Goal: Obtain resource: Download file/media

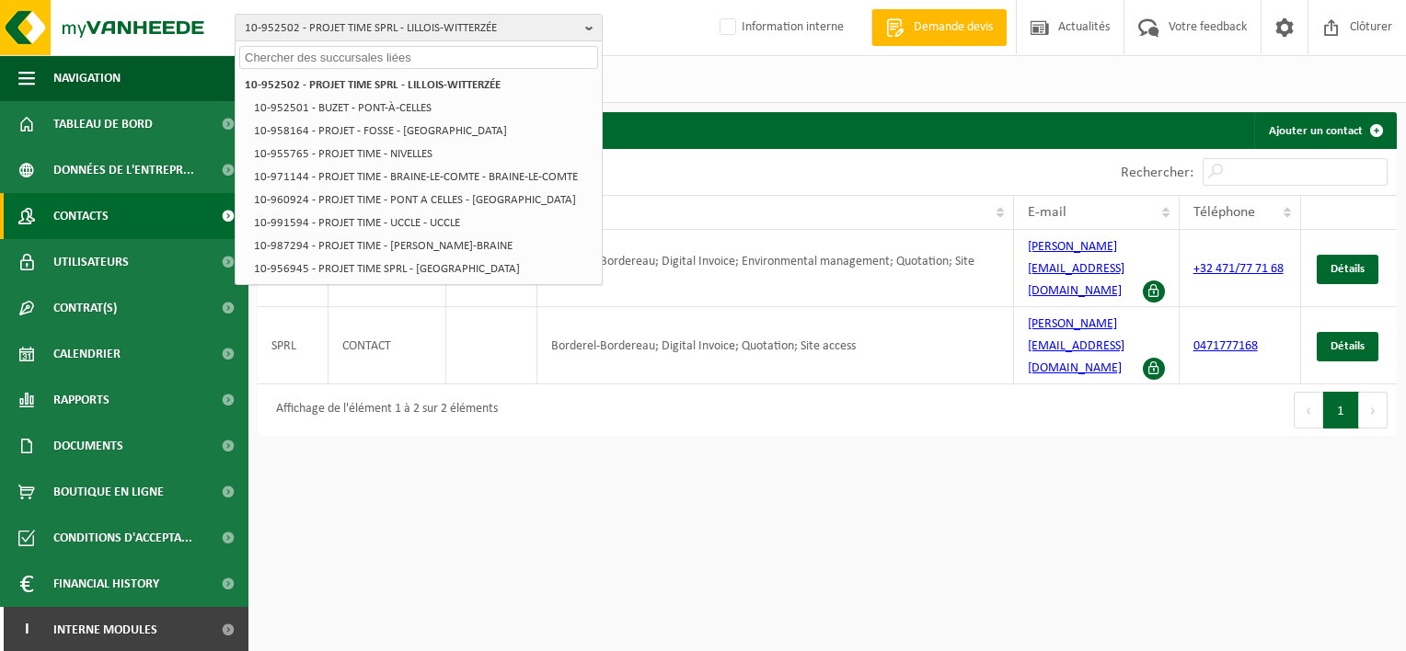
click at [433, 52] on input "text" at bounding box center [418, 57] width 359 height 23
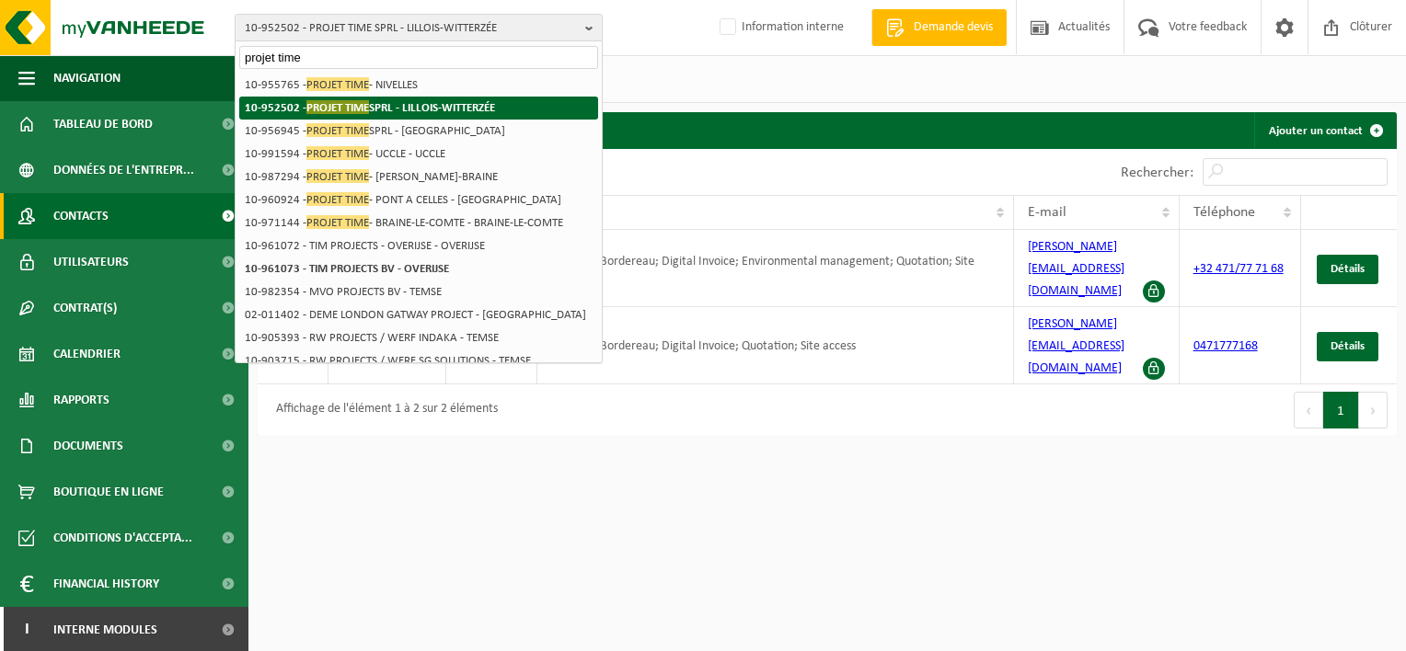
type input "projet time"
click at [375, 107] on strong "10-952502 - PROJET TIME SPRL - LILLOIS-WITTERZÉE" at bounding box center [370, 107] width 250 height 14
click at [336, 107] on span "PROJET TIME" at bounding box center [337, 107] width 63 height 14
click at [465, 104] on strong "10-952502 - PROJET TIME SPRL - LILLOIS-WITTERZÉE" at bounding box center [370, 107] width 250 height 14
click at [283, 103] on strong "10-952502 - PROJET TIME SPRL - LILLOIS-WITTERZÉE" at bounding box center [370, 107] width 250 height 14
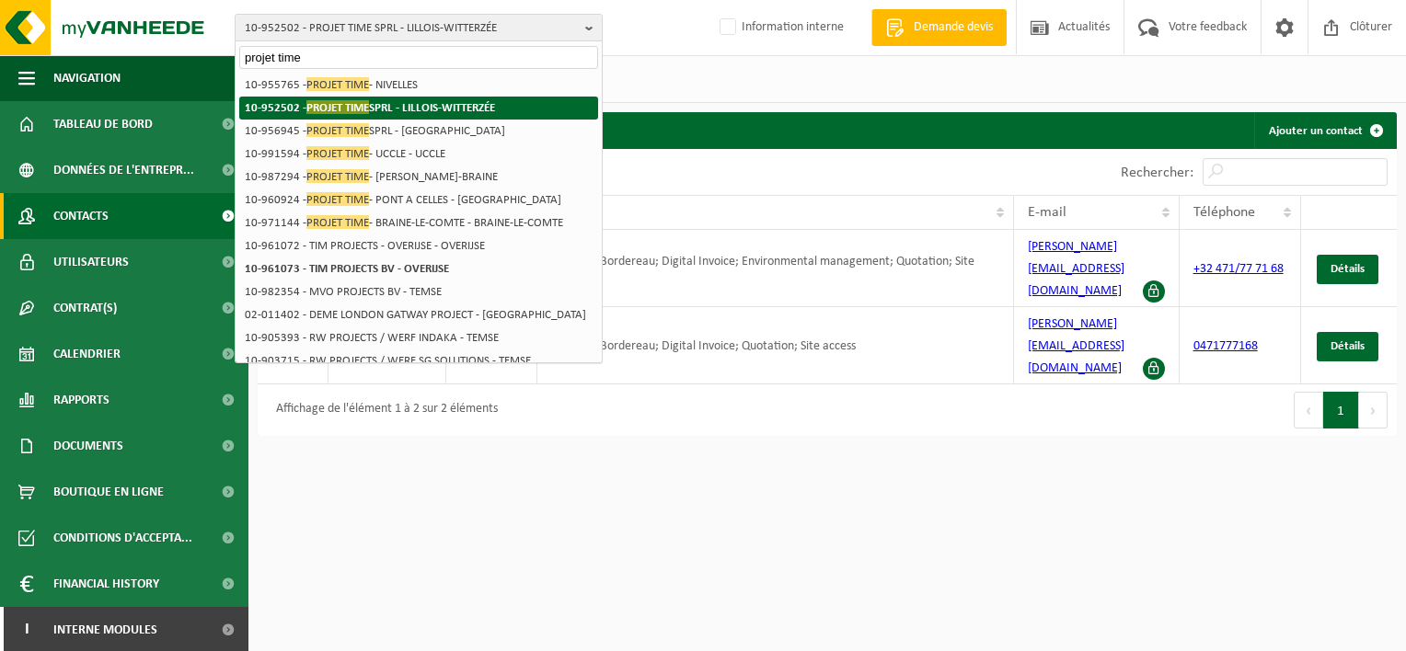
click at [321, 106] on span "PROJET TIME" at bounding box center [337, 107] width 63 height 14
click at [433, 103] on strong "10-952502 - PROJET TIME SPRL - LILLOIS-WITTERZÉE" at bounding box center [370, 107] width 250 height 14
click at [441, 97] on li "10-952502 - PROJET TIME SPRL - LILLOIS-WITTERZÉE" at bounding box center [418, 108] width 359 height 23
click at [336, 116] on li "10-952502 - PROJET TIME SPRL - LILLOIS-WITTERZÉE" at bounding box center [418, 108] width 359 height 23
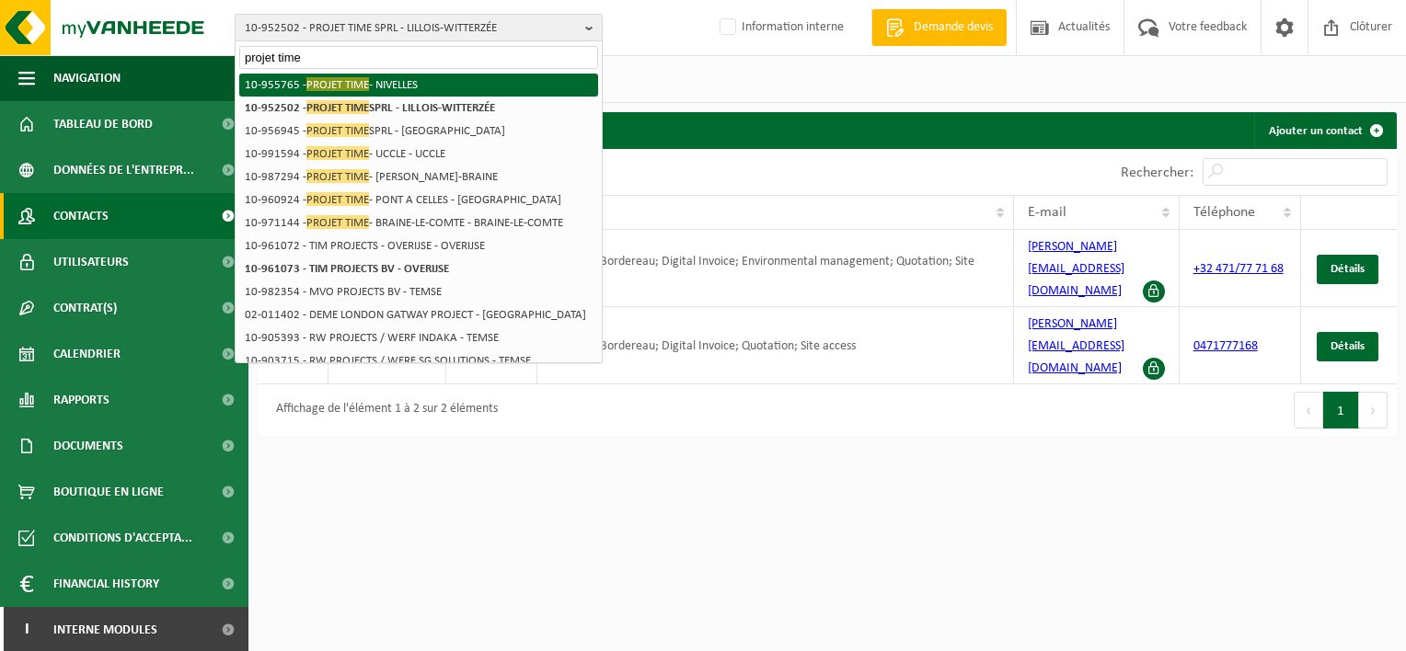
click at [342, 81] on span "PROJET TIME" at bounding box center [337, 84] width 63 height 14
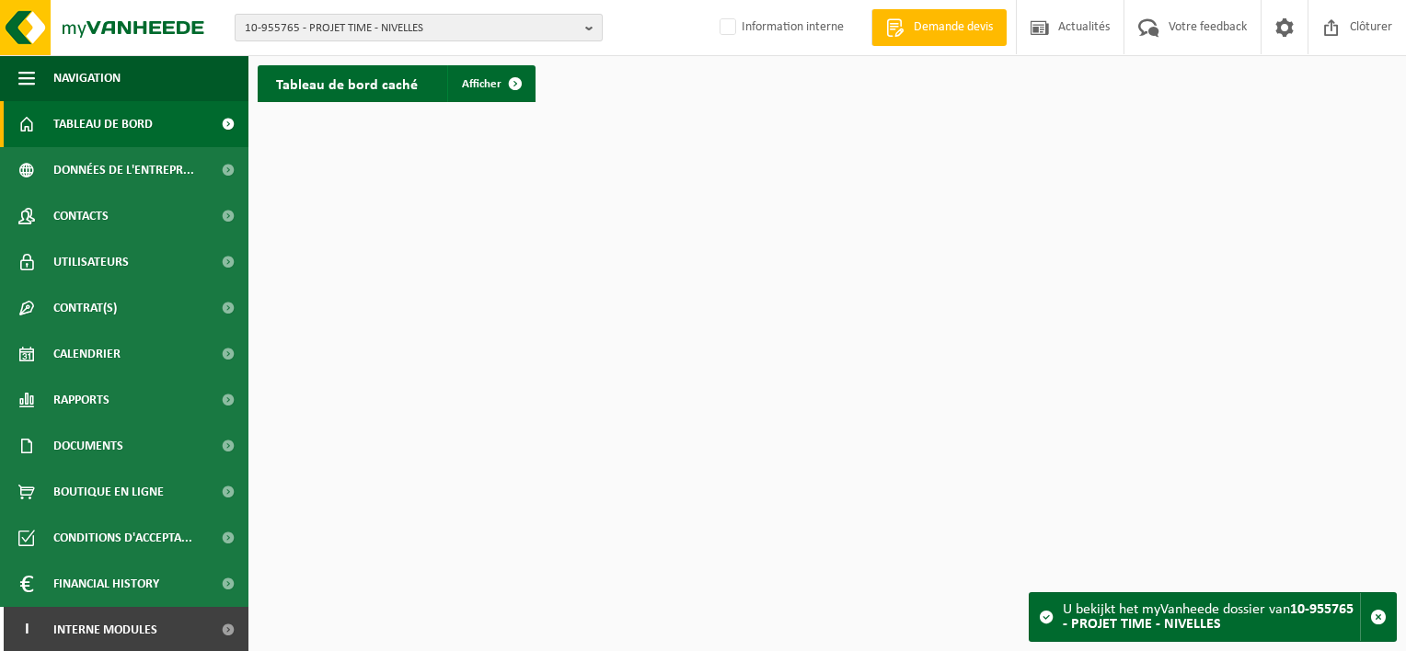
click at [596, 29] on b "button" at bounding box center [593, 28] width 17 height 26
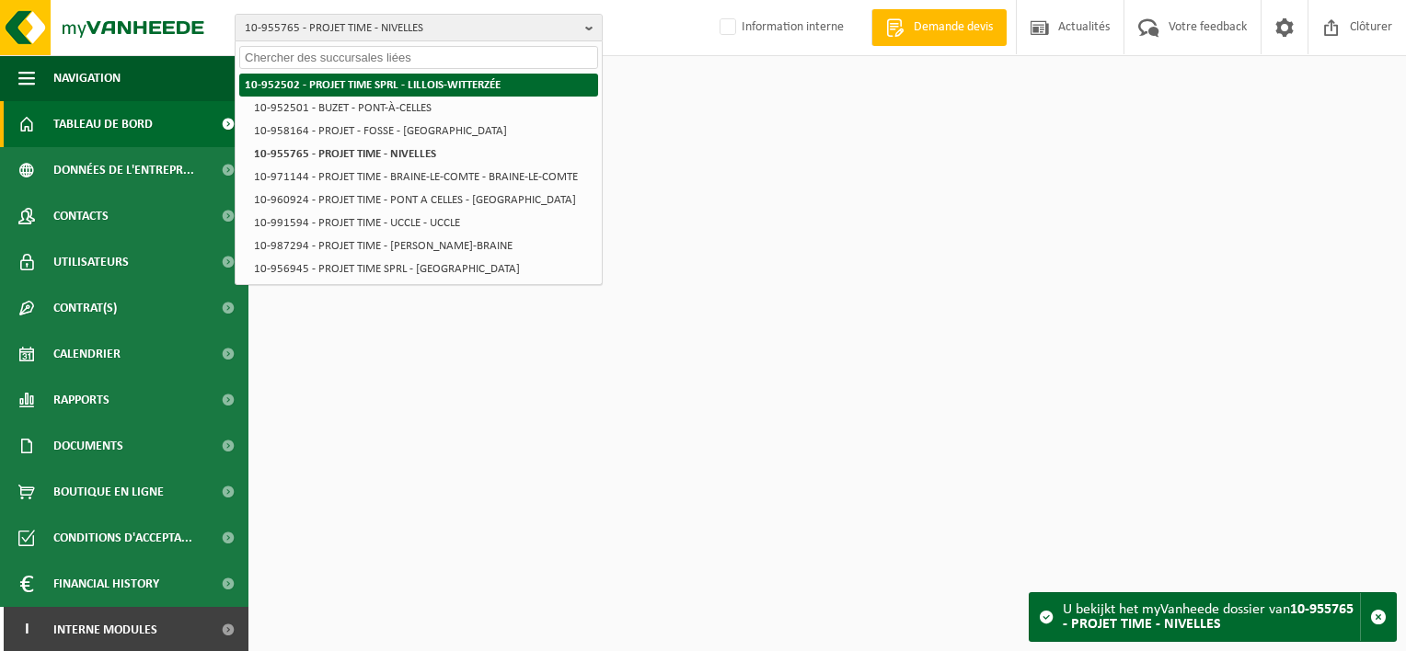
click at [526, 79] on li "10-952502 - PROJET TIME SPRL - LILLOIS-WITTERZÉE" at bounding box center [418, 85] width 359 height 23
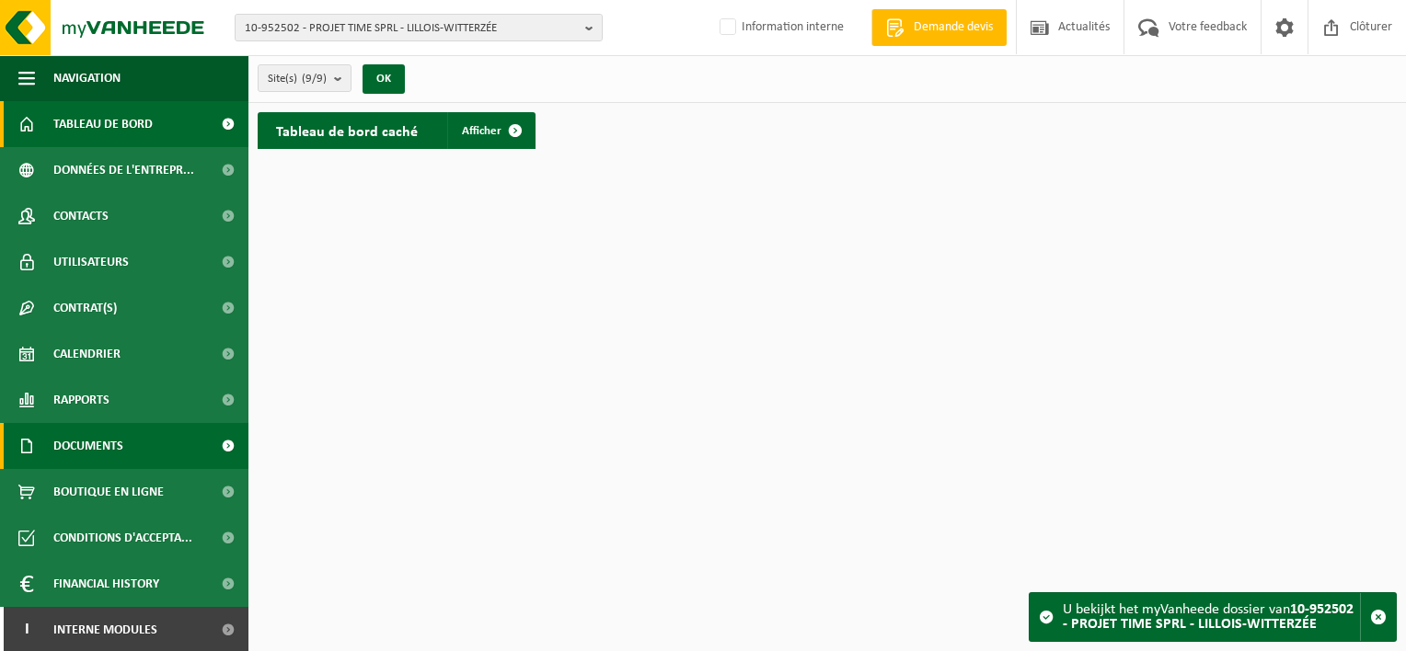
click at [141, 448] on link "Documents" at bounding box center [124, 446] width 248 height 46
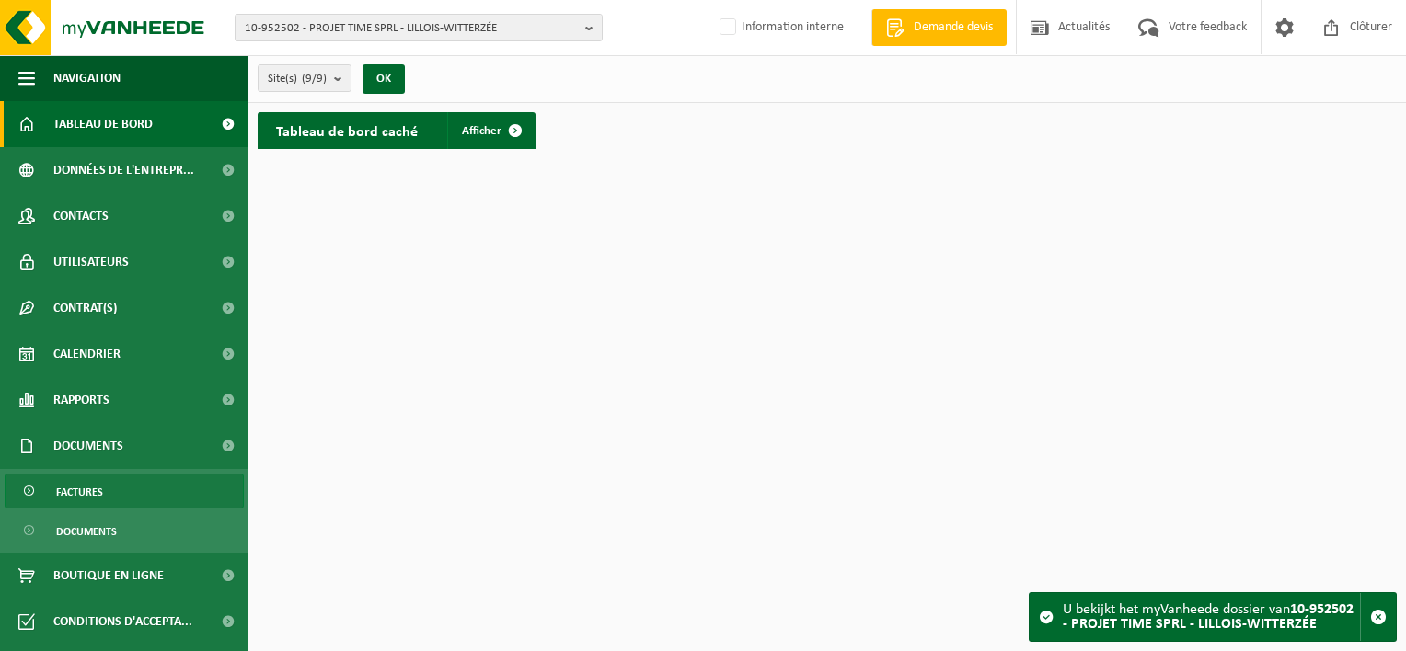
click at [127, 483] on link "Factures" at bounding box center [124, 491] width 239 height 35
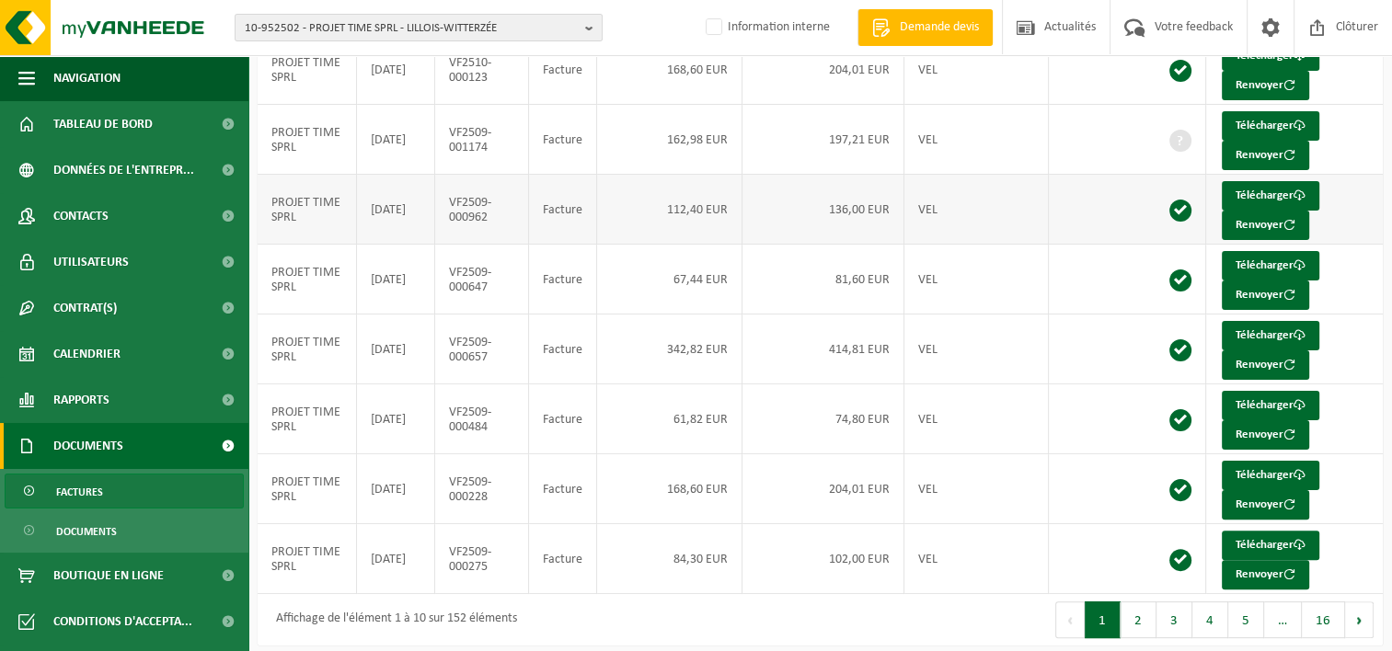
scroll to position [383, 0]
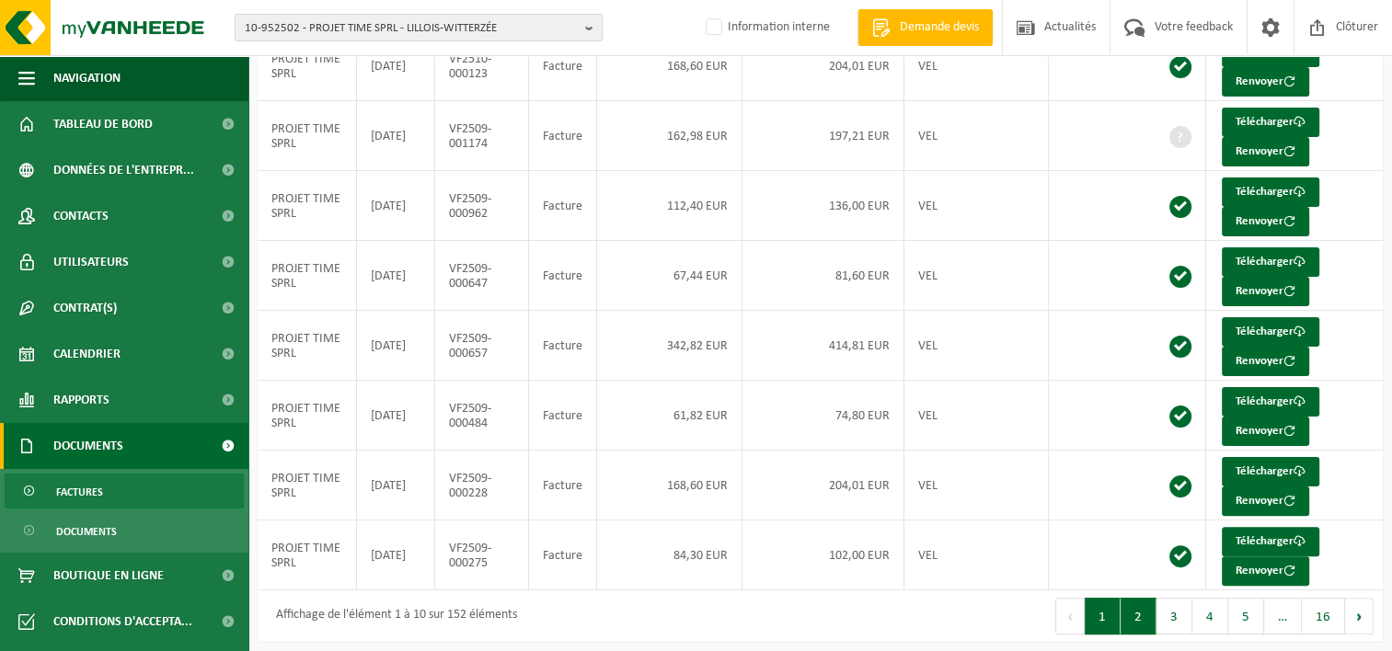
click at [1133, 611] on button "2" at bounding box center [1139, 616] width 36 height 37
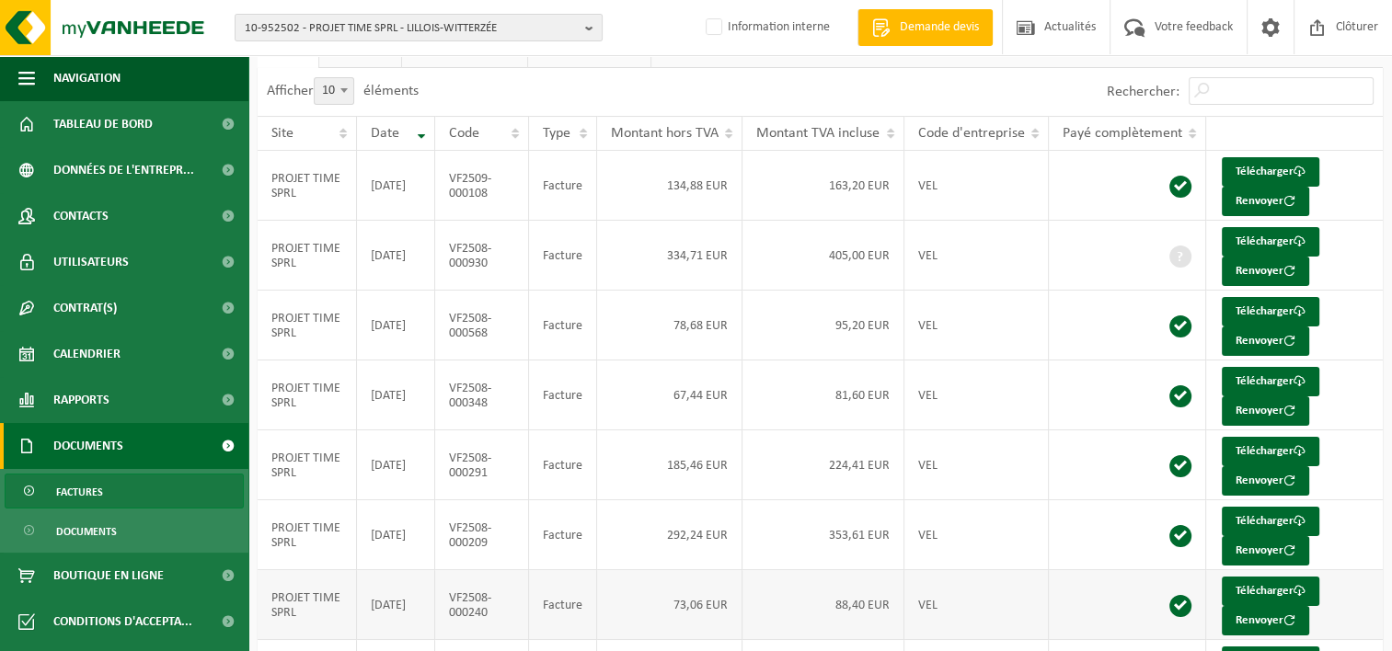
scroll to position [107, 0]
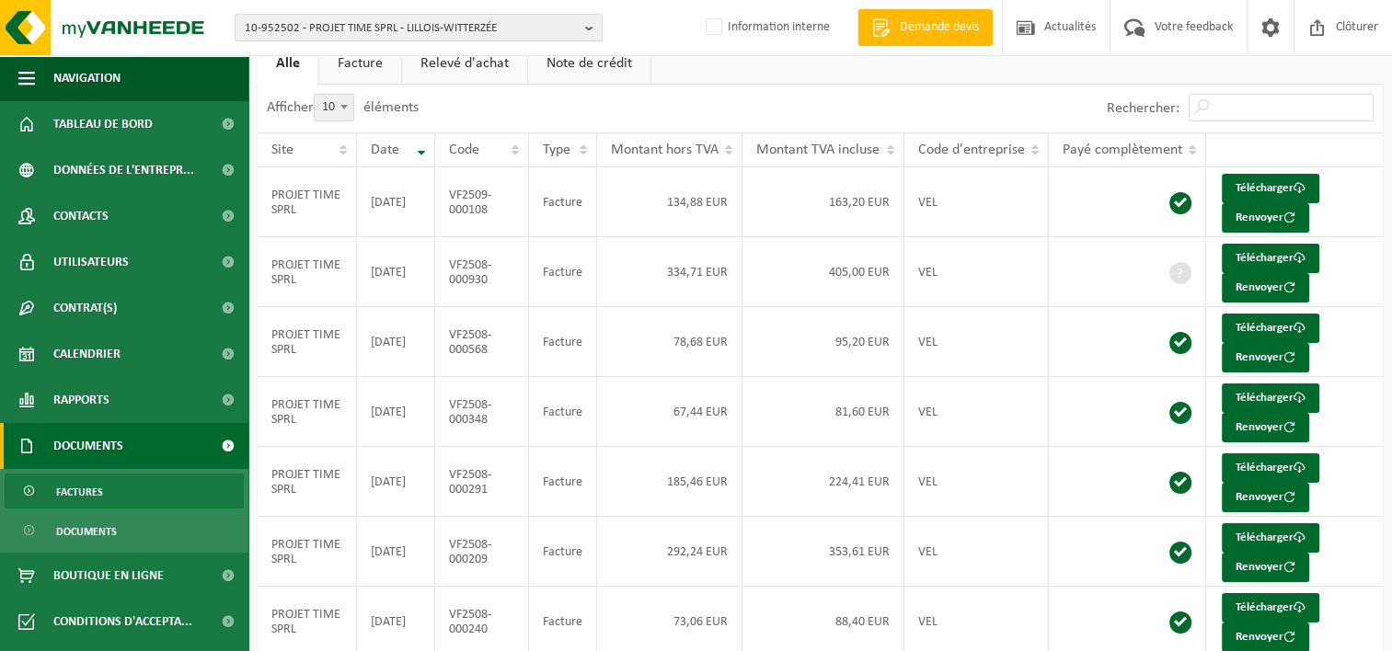
click at [559, 63] on link "Note de crédit" at bounding box center [589, 63] width 122 height 42
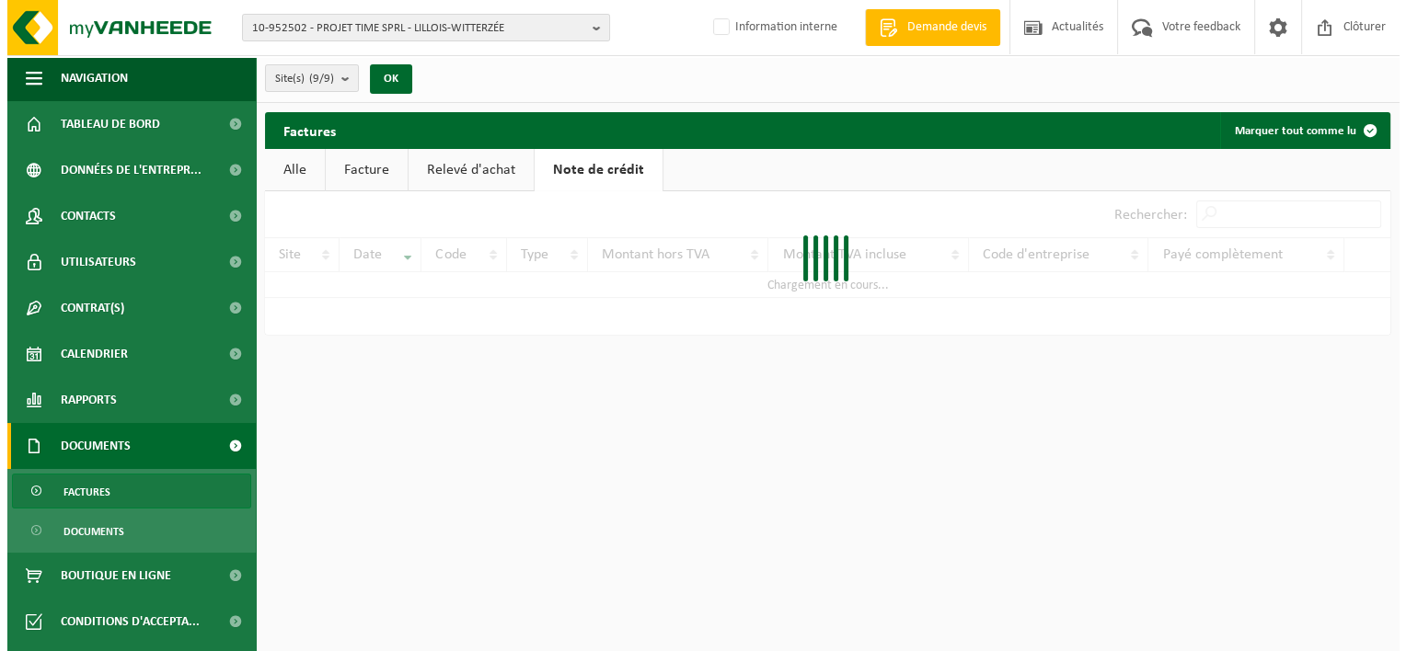
scroll to position [0, 0]
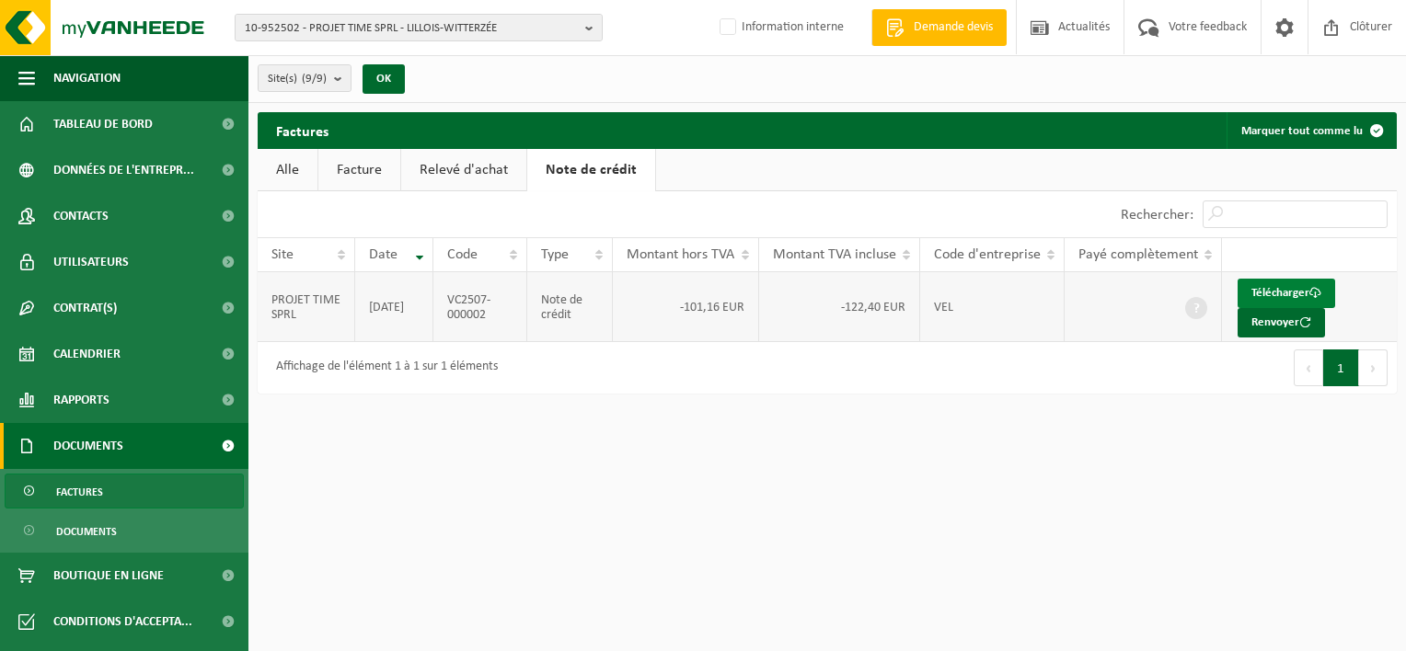
click at [1281, 291] on link "Télécharger" at bounding box center [1287, 293] width 98 height 29
